Goal: Transaction & Acquisition: Subscribe to service/newsletter

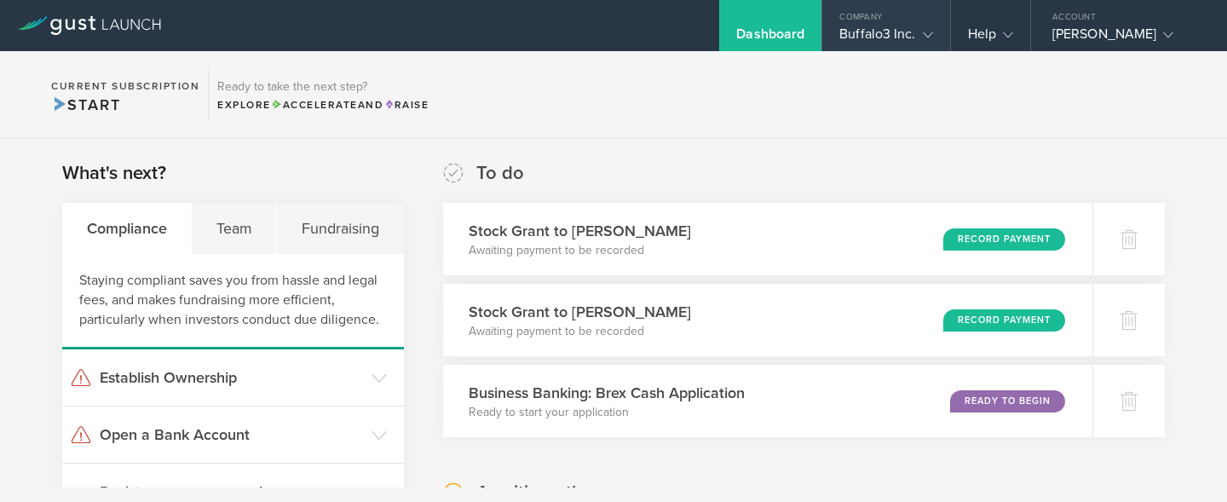
click at [917, 31] on gust-icon at bounding box center [924, 34] width 17 height 17
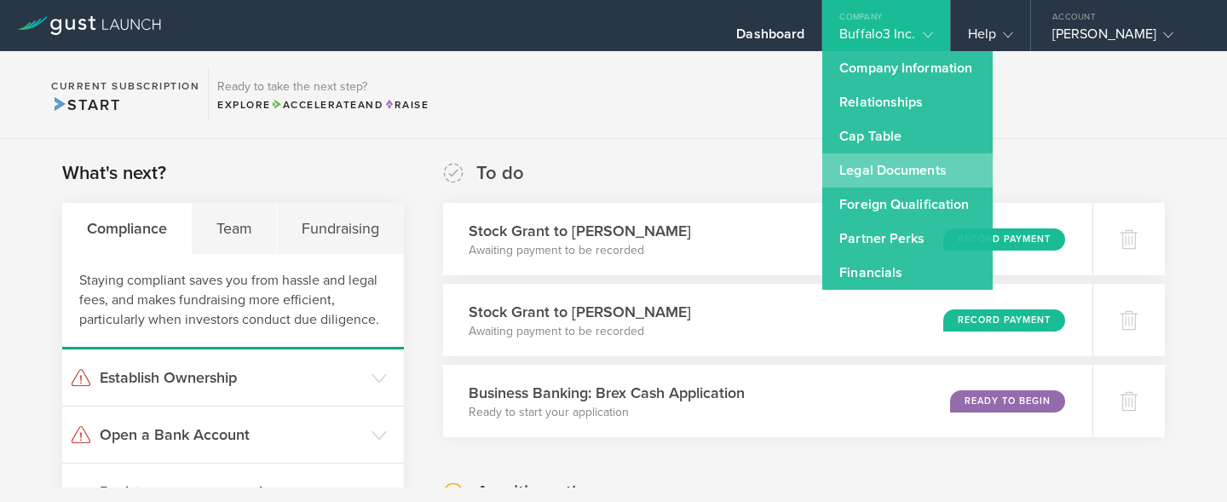
click at [900, 163] on link "Legal Documents" at bounding box center [907, 170] width 170 height 34
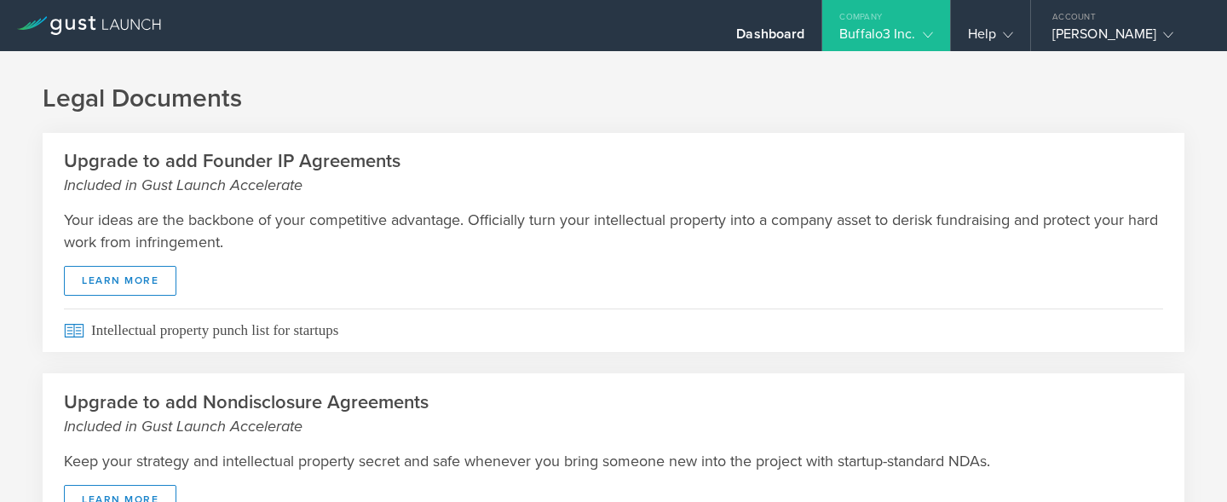
scroll to position [135, 0]
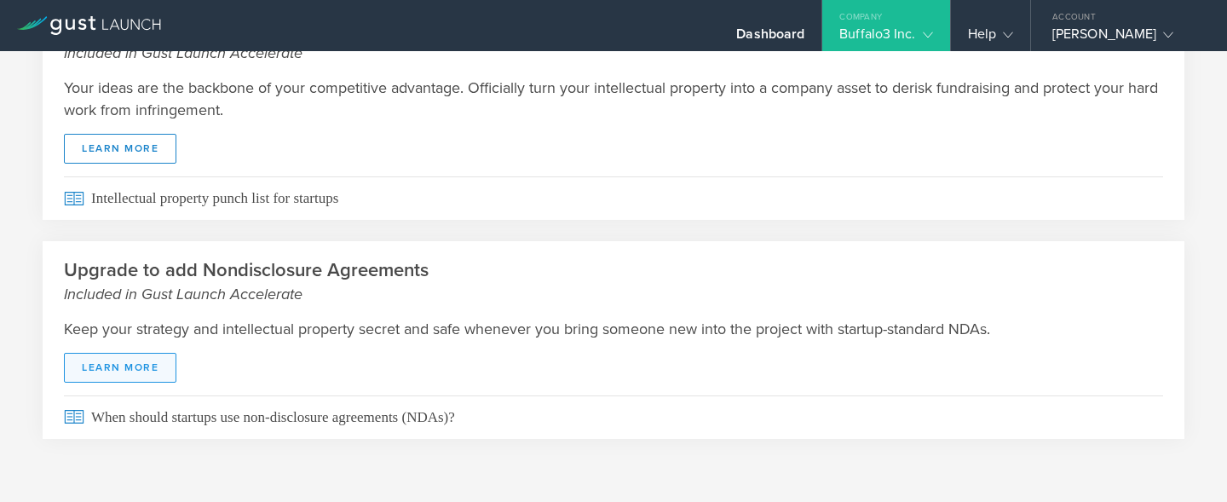
click at [149, 360] on link "Learn More" at bounding box center [120, 368] width 112 height 30
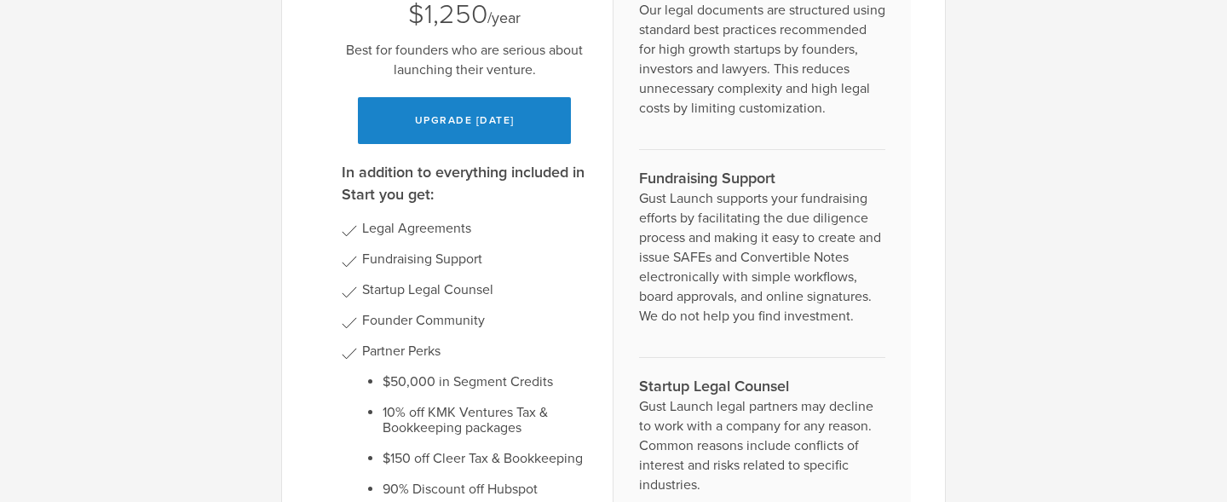
scroll to position [534, 0]
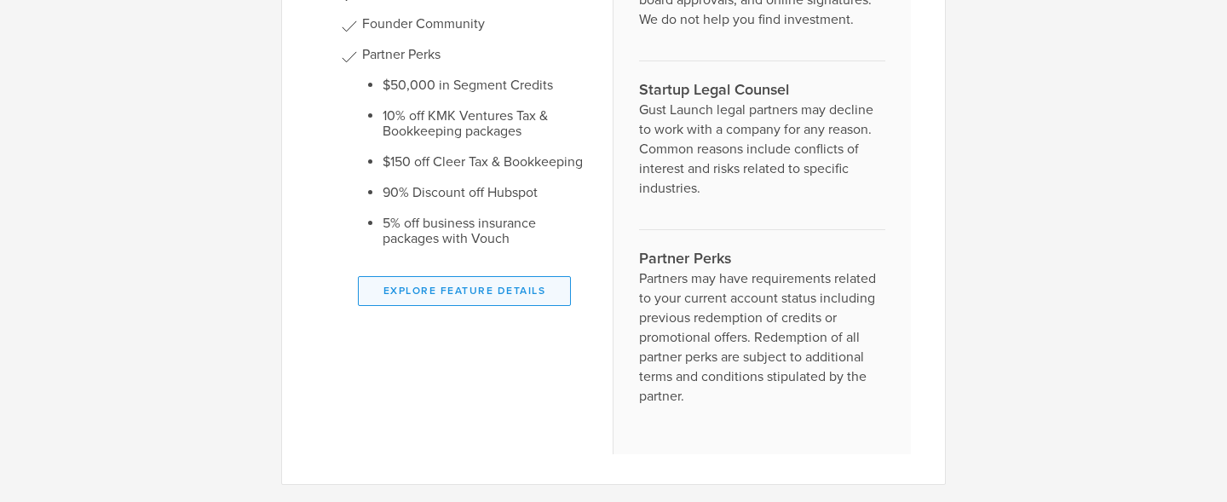
click at [449, 276] on button "Explore Feature Details" at bounding box center [464, 291] width 213 height 30
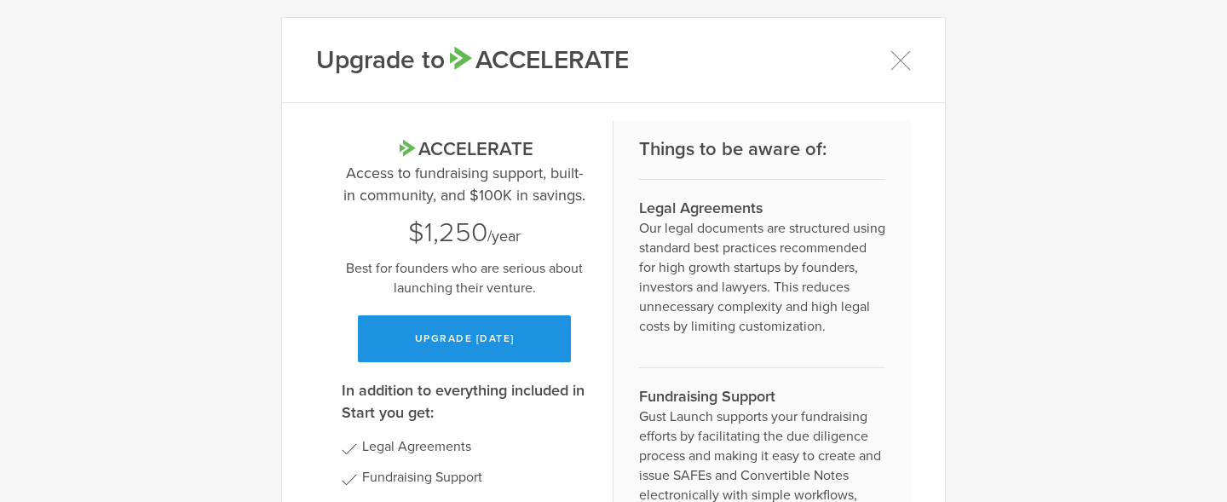
click at [444, 344] on button "Upgrade [DATE]" at bounding box center [464, 338] width 213 height 47
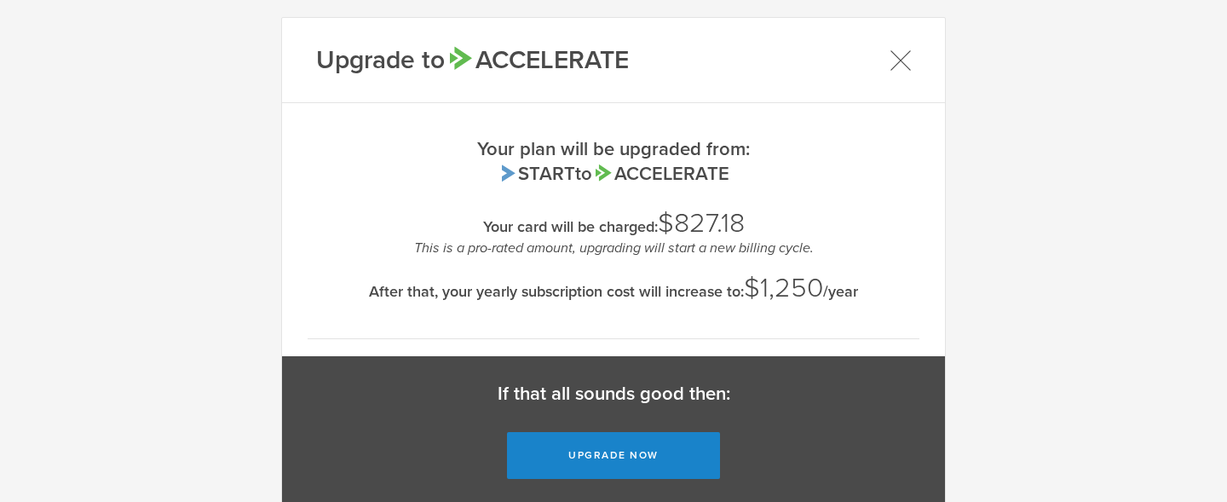
click at [895, 57] on icon at bounding box center [900, 59] width 19 height 19
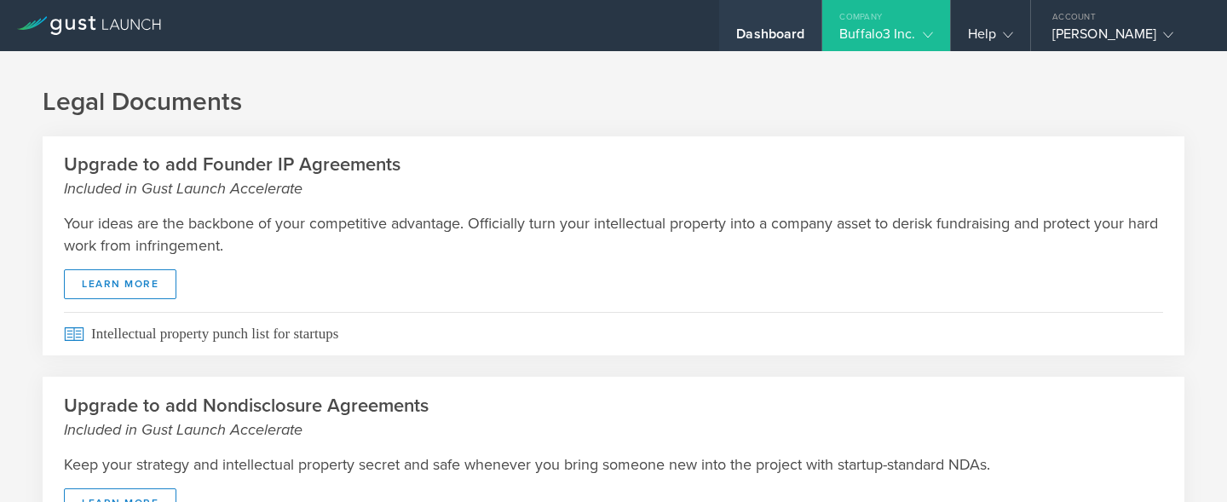
click at [764, 31] on div "Dashboard" at bounding box center [770, 39] width 68 height 26
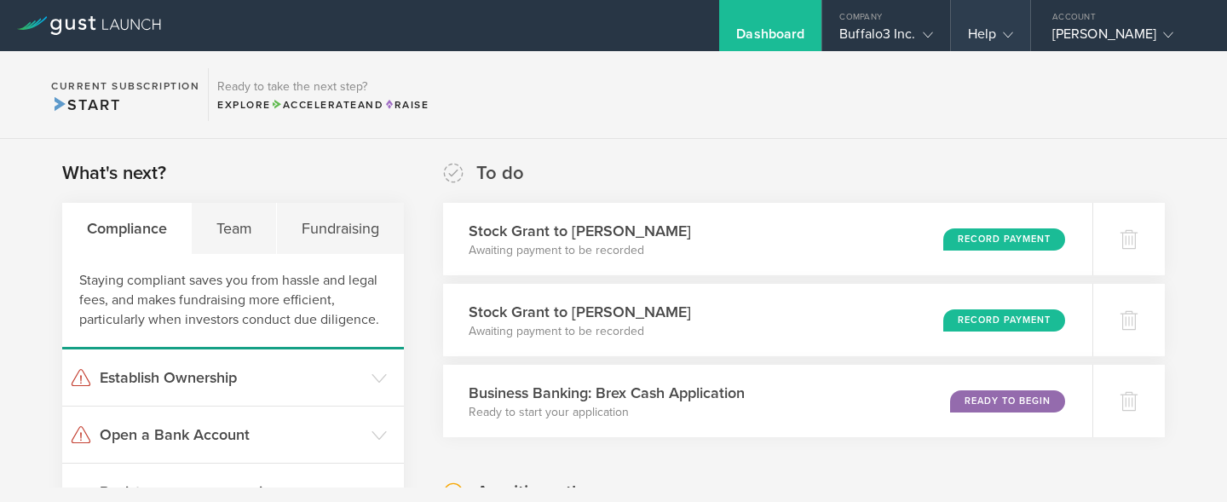
click at [998, 34] on gust-icon at bounding box center [1004, 34] width 17 height 17
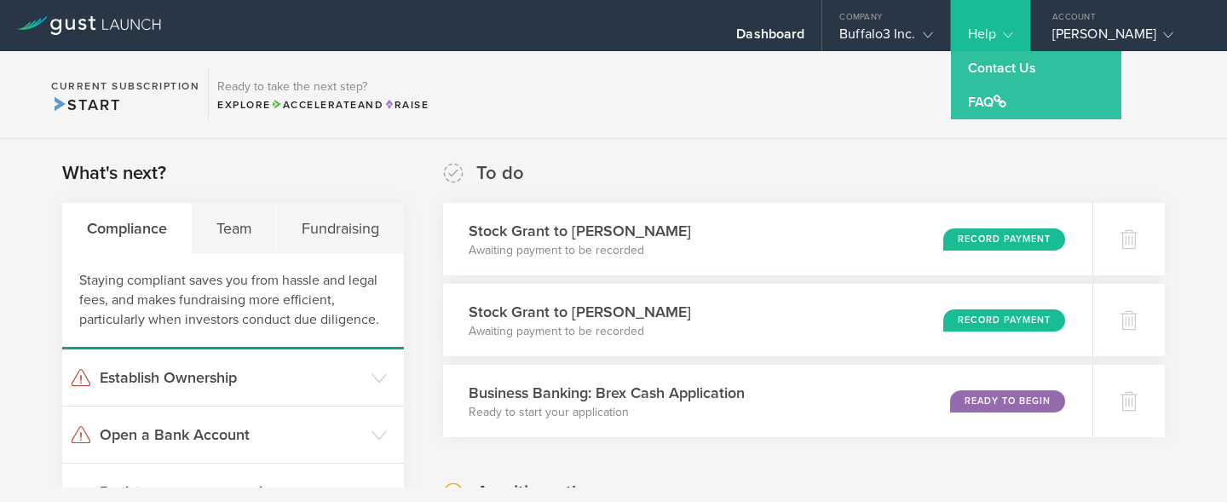
click at [892, 91] on section "Current Subscription Start Ready to take the next step? Explore Accelerate and …" at bounding box center [613, 95] width 1227 height 88
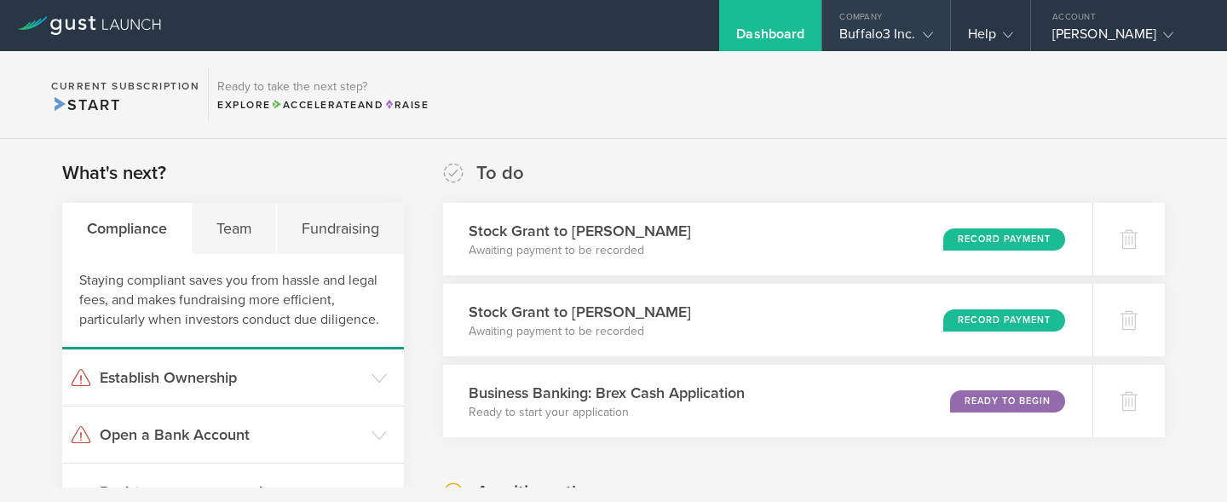
click at [904, 35] on div "Buffalo3 Inc." at bounding box center [885, 39] width 93 height 26
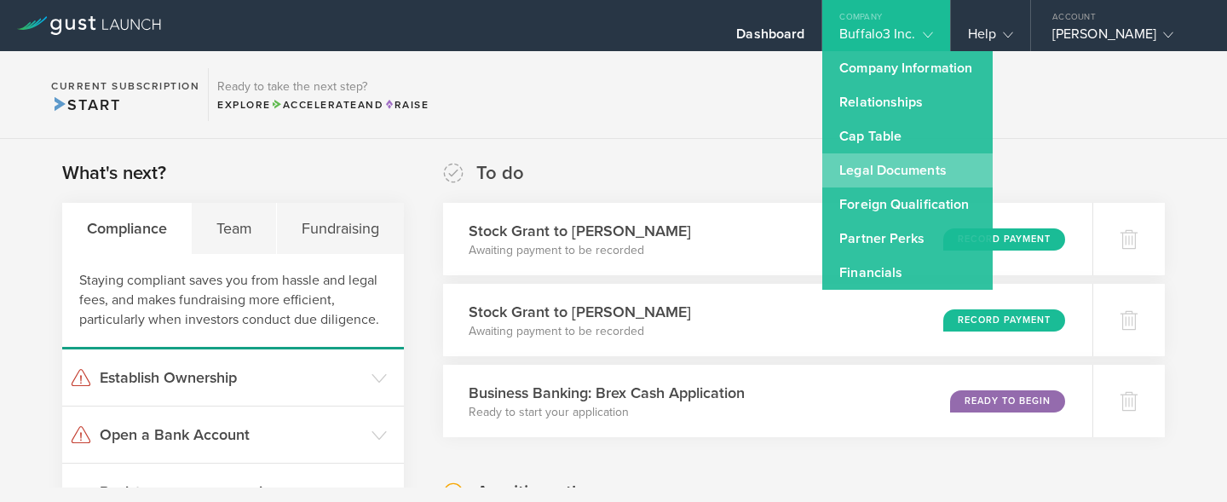
click at [867, 169] on link "Legal Documents" at bounding box center [907, 170] width 170 height 34
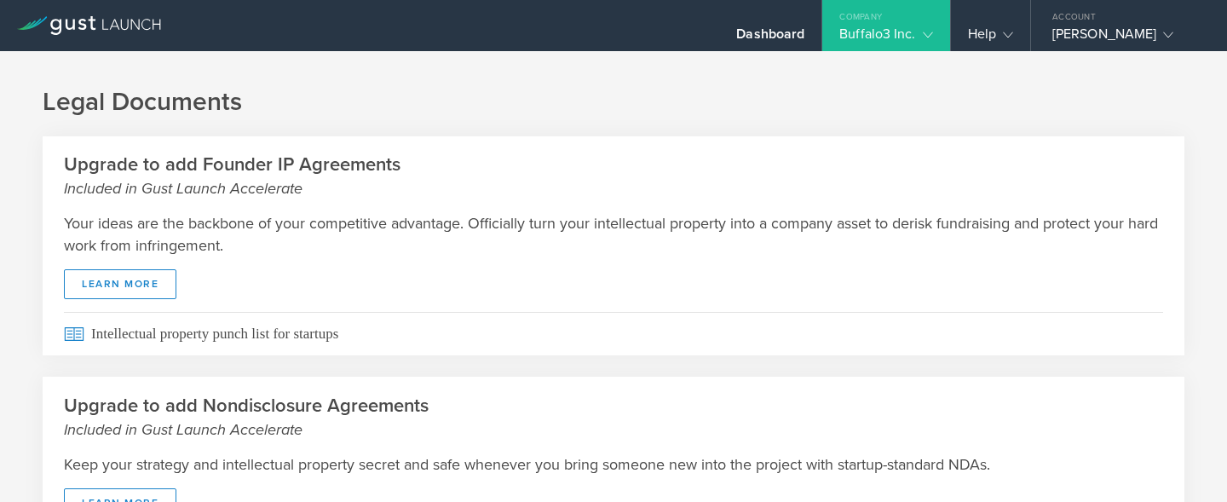
scroll to position [135, 0]
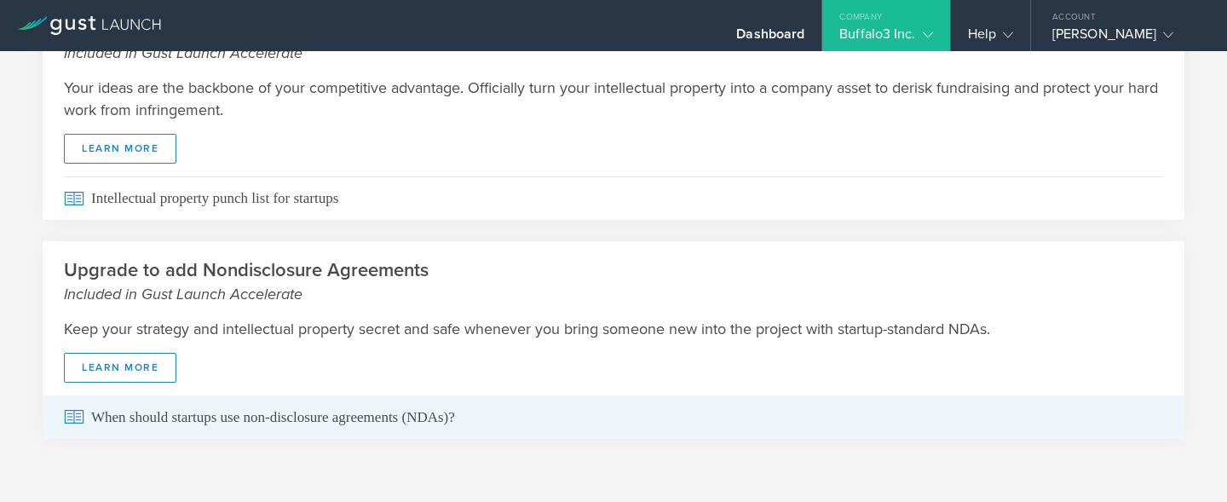
click at [160, 414] on span "When should startups use non-disclosure agreements (NDAs)?" at bounding box center [613, 416] width 1099 height 43
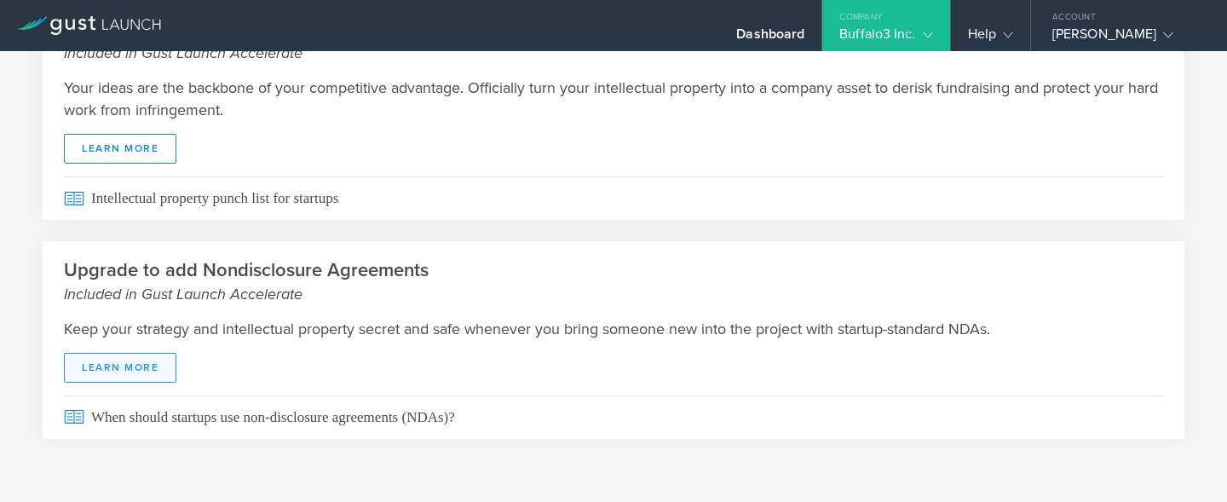
click at [118, 371] on link "Learn More" at bounding box center [120, 368] width 112 height 30
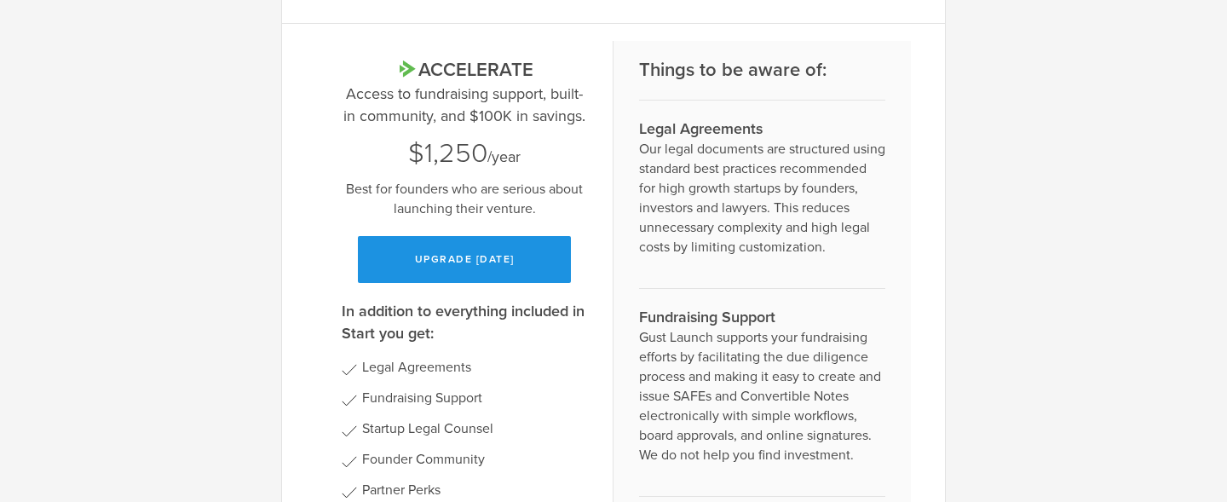
scroll to position [515, 0]
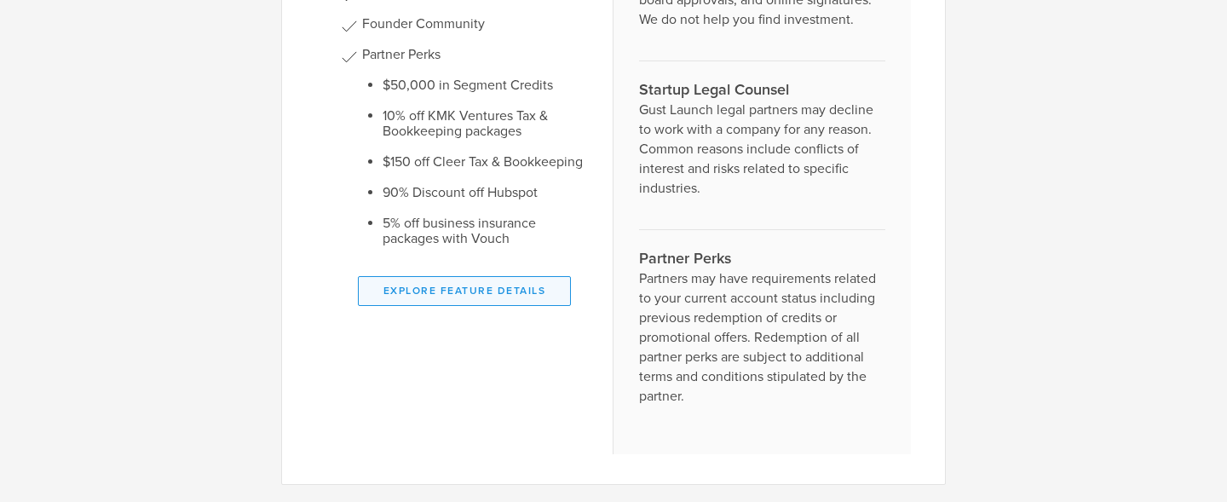
click at [456, 287] on button "Explore Feature Details" at bounding box center [464, 291] width 213 height 30
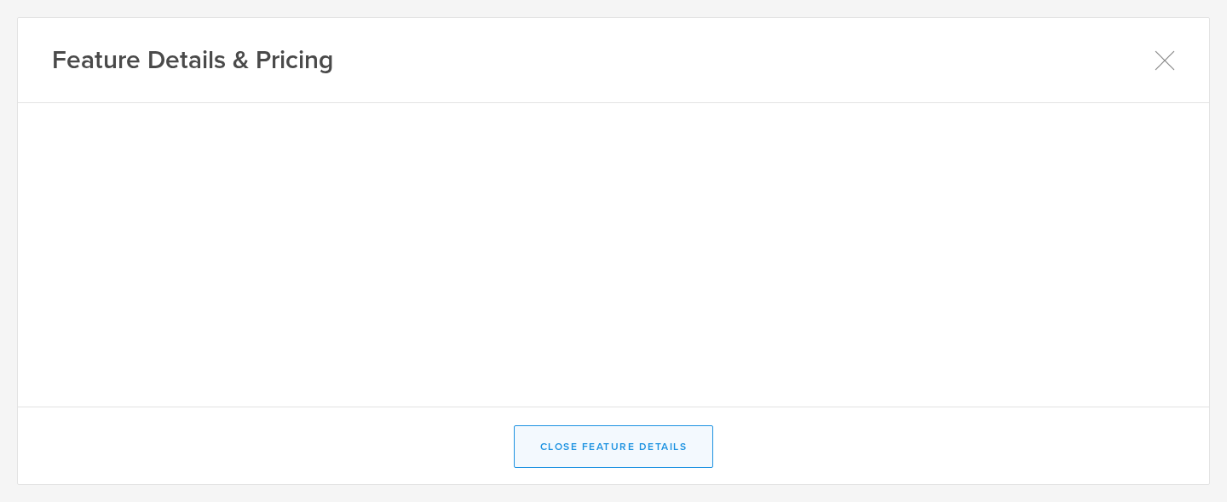
click at [600, 454] on button "Close Feature Details" at bounding box center [614, 446] width 200 height 43
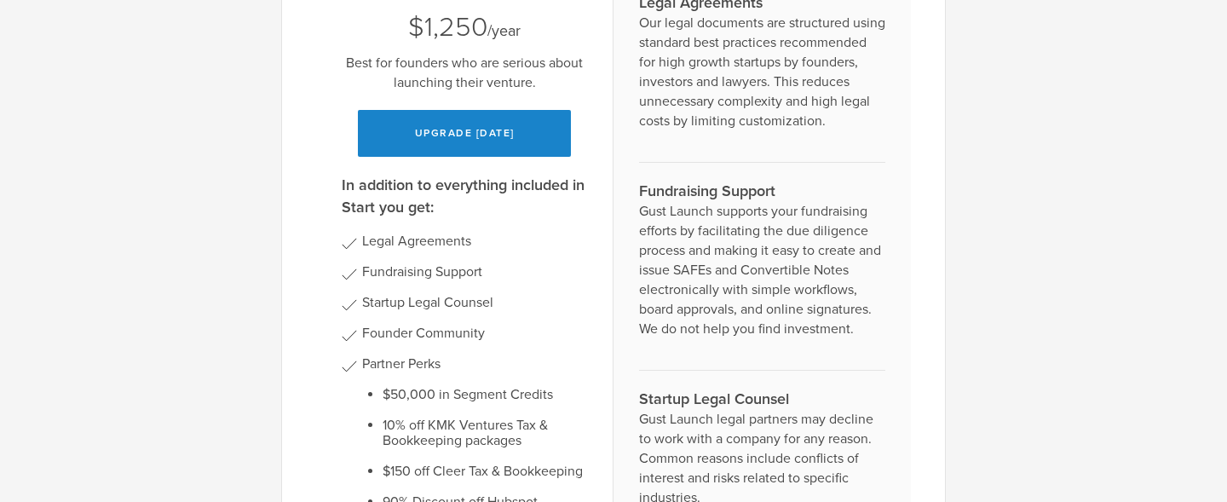
scroll to position [0, 0]
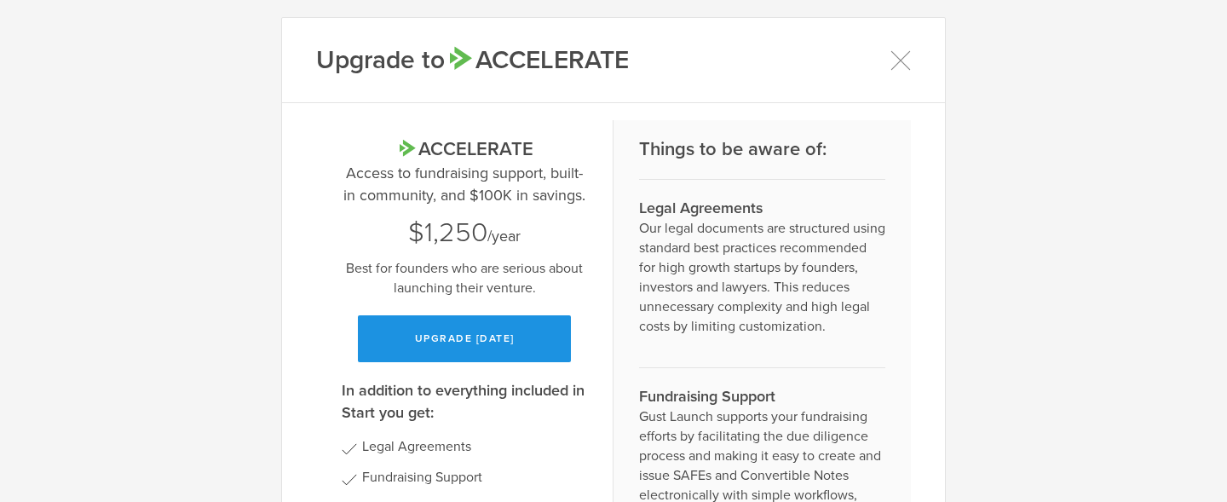
click at [444, 327] on button "Upgrade [DATE]" at bounding box center [464, 338] width 213 height 47
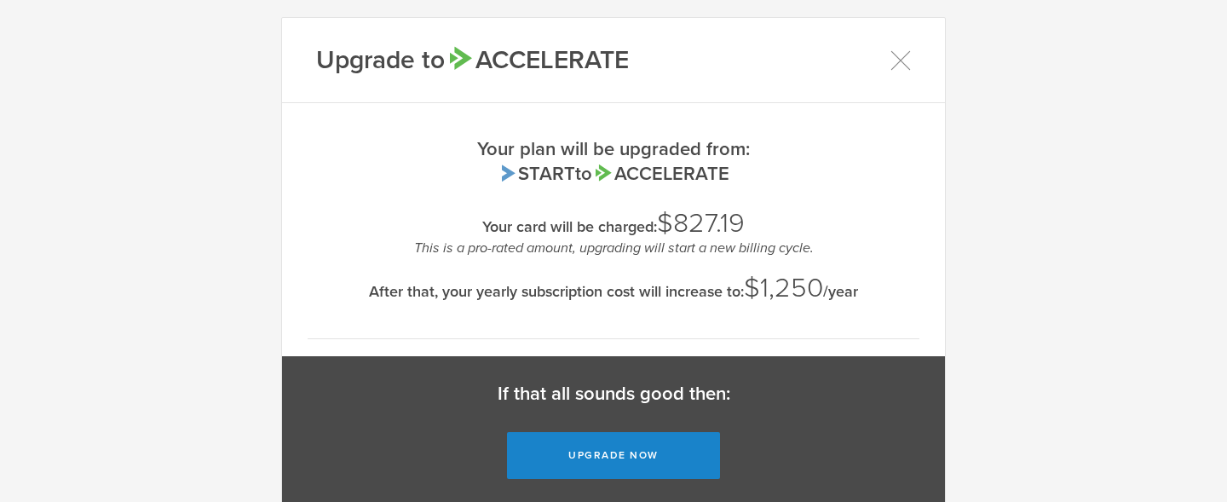
scroll to position [37, 0]
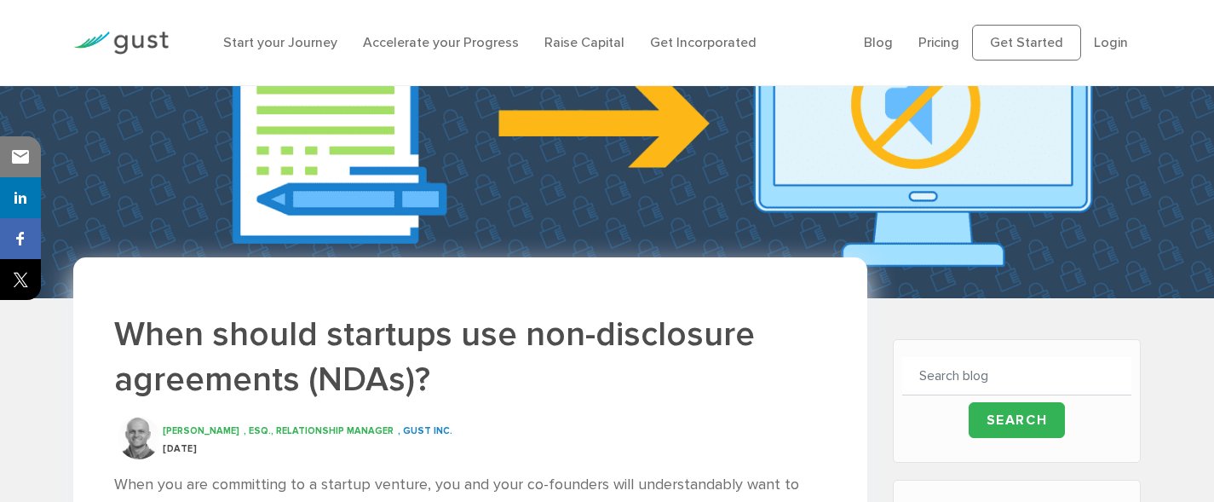
scroll to position [383, 0]
